Goal: Information Seeking & Learning: Check status

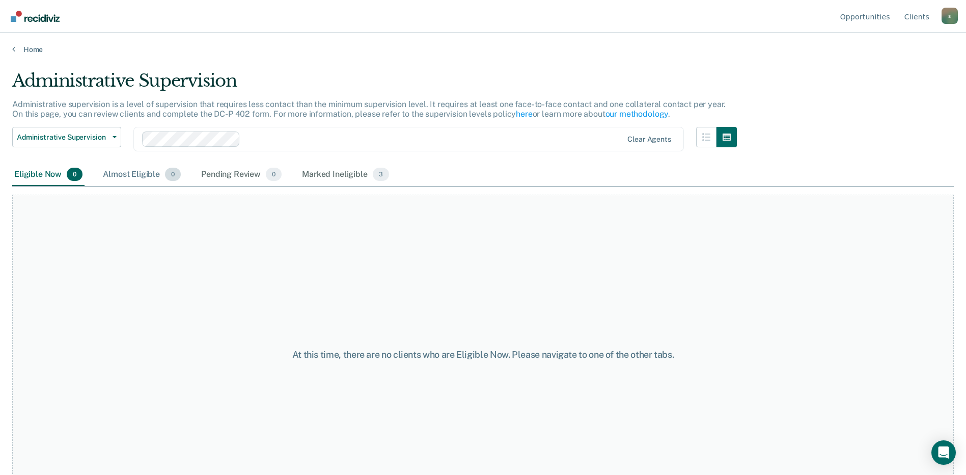
click at [125, 174] on div "Almost Eligible 0" at bounding box center [142, 174] width 82 height 22
click at [34, 51] on link "Home" at bounding box center [482, 49] width 941 height 9
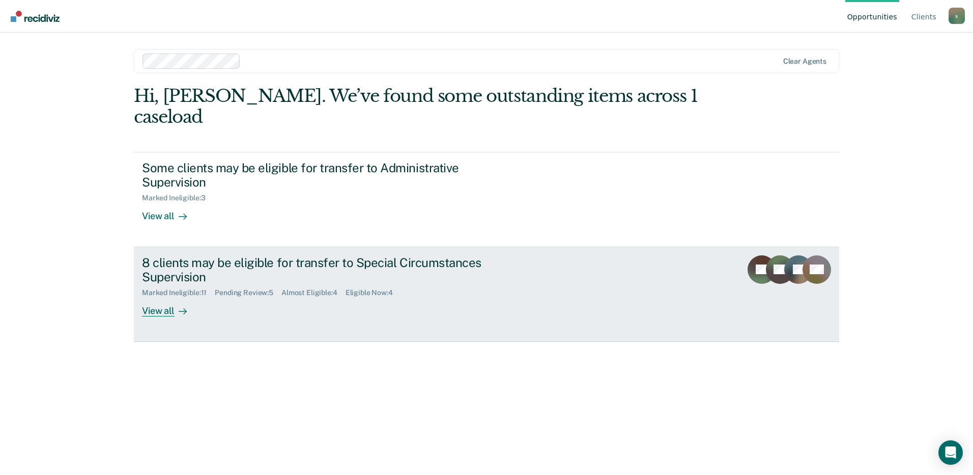
click at [179, 311] on icon at bounding box center [183, 311] width 8 height 0
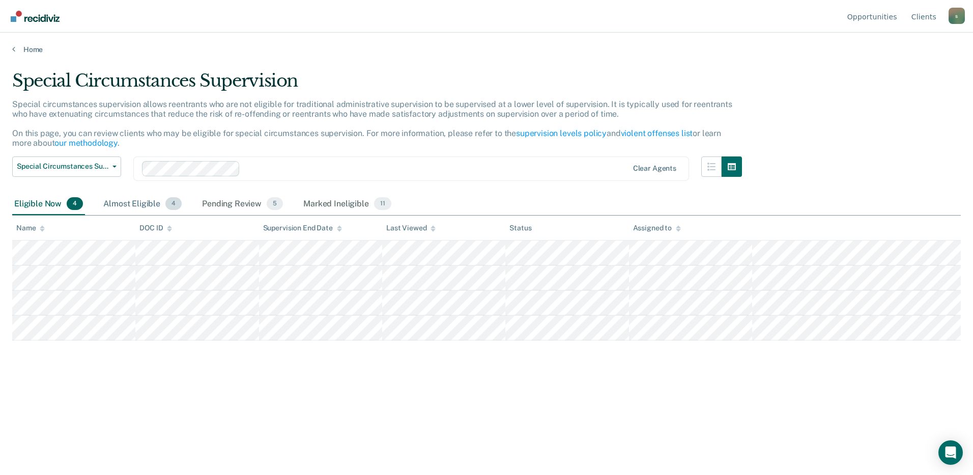
click at [169, 197] on div "Almost Eligible 4" at bounding box center [142, 204] width 82 height 22
